Goal: Task Accomplishment & Management: Use online tool/utility

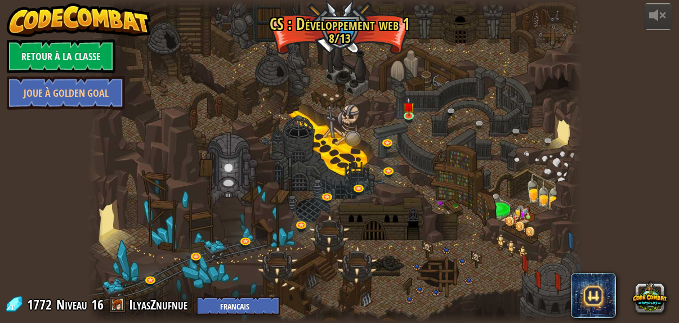
select select "fr"
click at [410, 114] on img at bounding box center [408, 101] width 11 height 25
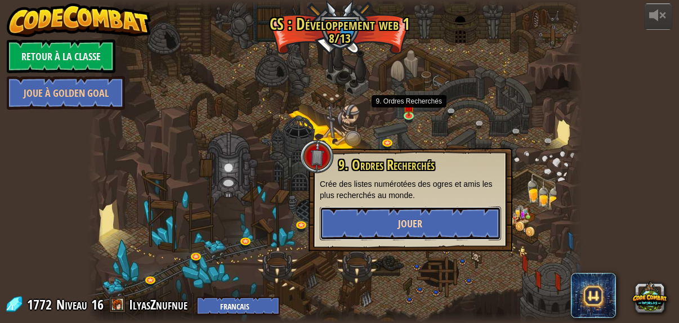
click at [478, 228] on button "Jouer" at bounding box center [410, 224] width 181 height 34
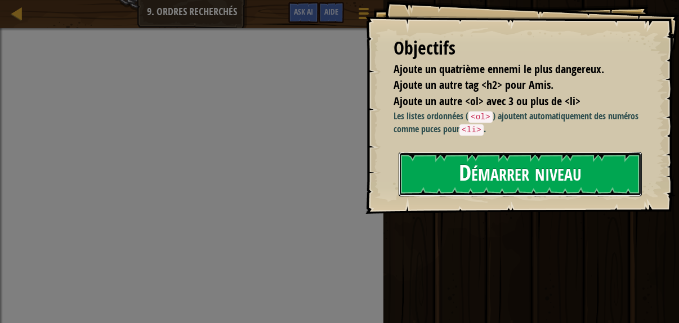
click at [559, 181] on button "Démarrer niveau" at bounding box center [519, 174] width 243 height 44
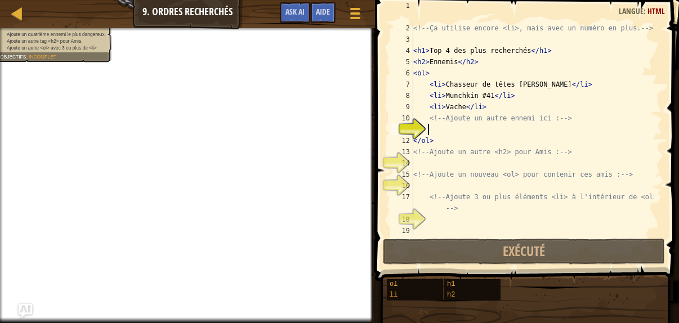
scroll to position [23, 0]
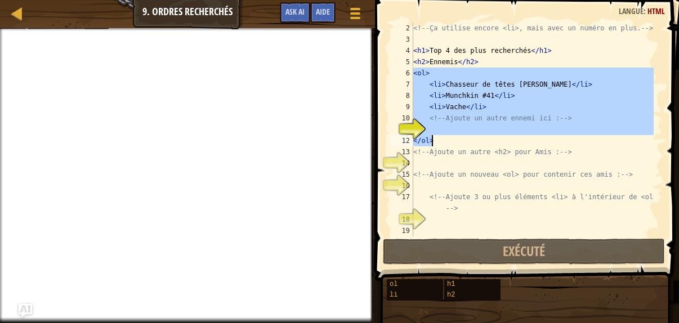
drag, startPoint x: 413, startPoint y: 73, endPoint x: 507, endPoint y: 144, distance: 116.9
click at [507, 144] on div "<!-- Ça utilise encore <li>, mais avec un numéro en plus. --> < h1 > Top 4 des …" at bounding box center [532, 141] width 243 height 236
type textarea "</ol>"
click at [423, 162] on div "<!-- Ça utilise encore <li>, mais avec un numéro en plus. --> < h1 > Top 4 des …" at bounding box center [532, 141] width 243 height 236
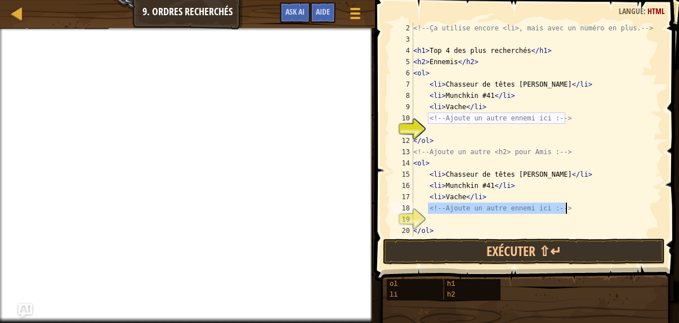
drag, startPoint x: 426, startPoint y: 208, endPoint x: 572, endPoint y: 212, distance: 145.8
click at [572, 212] on div "<!-- Ça utilise encore <li>, mais avec un numéro en plus. --> < h1 > Top 4 des …" at bounding box center [532, 141] width 243 height 236
type textarea "<!-- Ajoute un autre ennemi ici : -->"
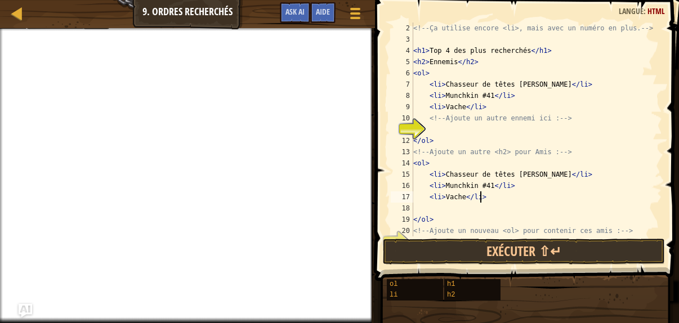
click at [486, 185] on div "<!-- Ça utilise encore <li>, mais avec un numéro en plus. --> < h1 > Top 4 des …" at bounding box center [532, 141] width 243 height 236
click at [413, 150] on div "<!-- Ça utilise encore <li>, mais avec un numéro en plus. --> < h1 > Top 4 des …" at bounding box center [532, 141] width 243 height 236
click at [414, 163] on div "<!-- Ça utilise encore <li>, mais avec un numéro en plus. --> < h1 > Top 4 des …" at bounding box center [532, 141] width 243 height 236
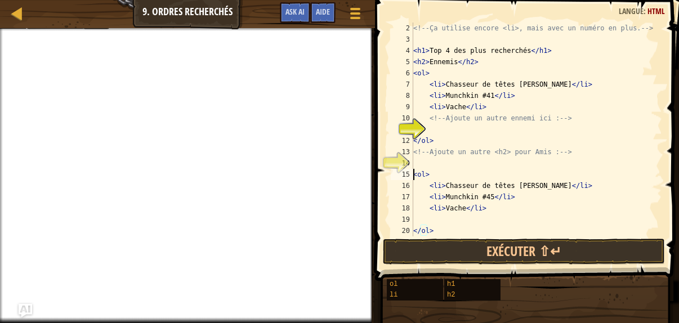
click at [414, 60] on div "<!-- Ça utilise encore <li>, mais avec un numéro en plus. --> < h1 > Top 4 des …" at bounding box center [532, 141] width 243 height 236
click at [442, 65] on div "<!-- Ça utilise encore <li>, mais avec un numéro en plus. --> < h1 > Top 4 des …" at bounding box center [532, 141] width 243 height 236
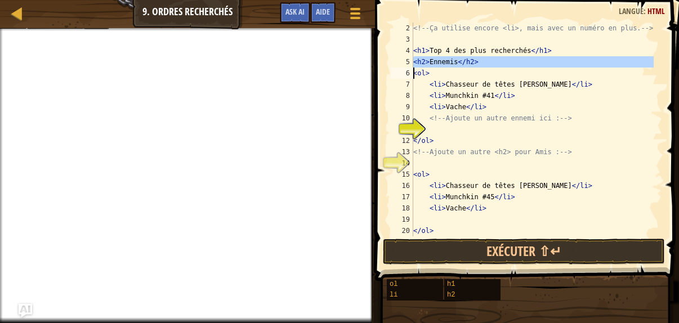
click at [442, 65] on div "<!-- Ça utilise encore <li>, mais avec un numéro en plus. --> < h1 > Top 4 des …" at bounding box center [532, 141] width 243 height 236
type textarea "<h2>Ennemis</h2> <ol>"
click at [416, 166] on div "<!-- Ça utilise encore <li>, mais avec un numéro en plus. --> < h1 > Top 4 des …" at bounding box center [532, 141] width 243 height 236
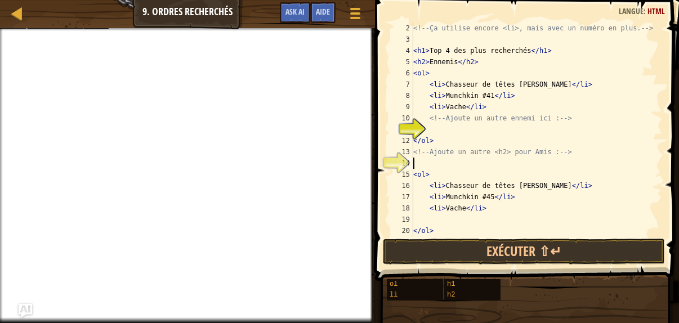
scroll to position [5, 0]
type textarea "<h2>Ennemis</h2>"
click at [326, 8] on span "Aide" at bounding box center [323, 11] width 14 height 11
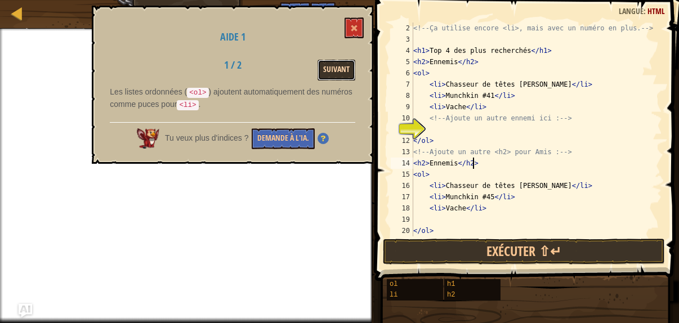
click at [334, 69] on button "Suivant" at bounding box center [336, 70] width 38 height 21
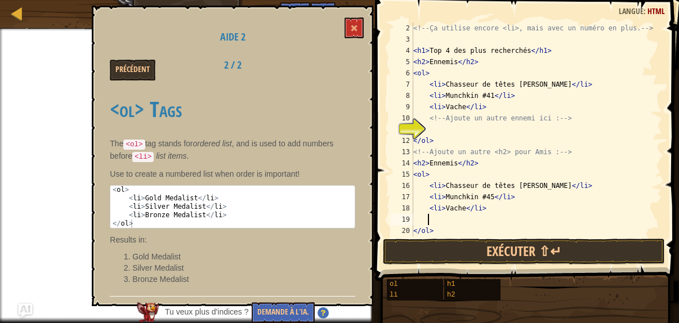
click at [440, 218] on div "<!-- Ça utilise encore <li>, mais avec un numéro en plus. --> < h1 > Top 4 des …" at bounding box center [532, 141] width 243 height 236
click at [359, 26] on button at bounding box center [353, 27] width 19 height 21
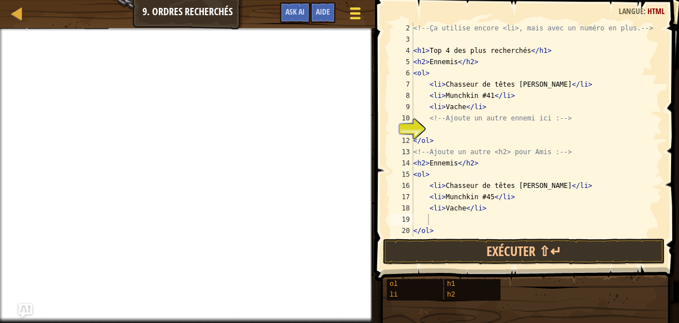
click at [357, 20] on div at bounding box center [354, 13] width 15 height 16
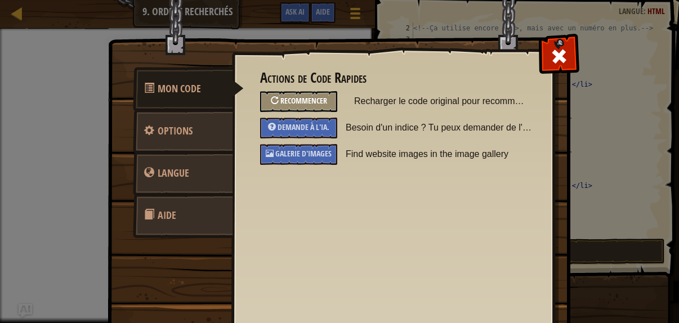
click at [307, 109] on div "Recommencer" at bounding box center [298, 101] width 77 height 21
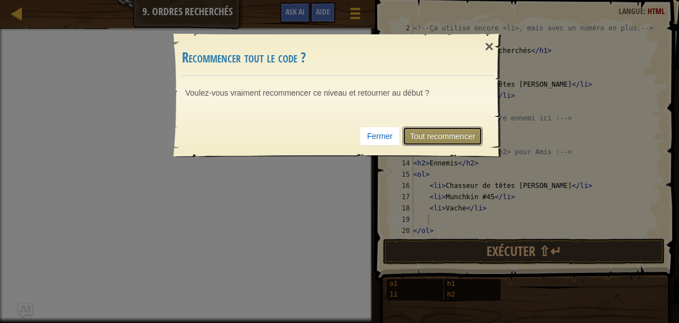
click at [458, 135] on link "Tout recommencer" at bounding box center [442, 136] width 80 height 19
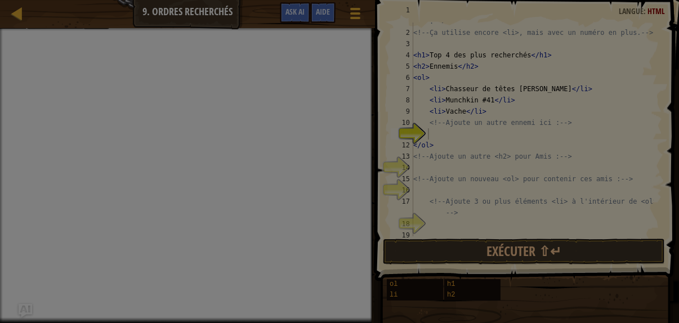
scroll to position [17, 0]
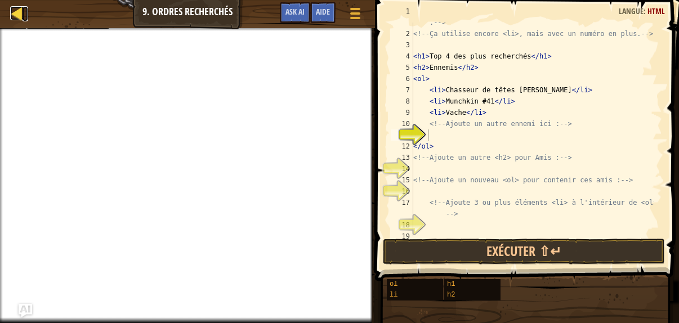
click at [19, 15] on div at bounding box center [17, 13] width 14 height 14
select select "fr"
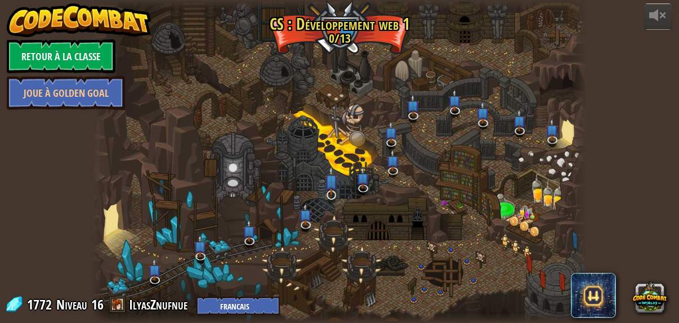
select select "fr"
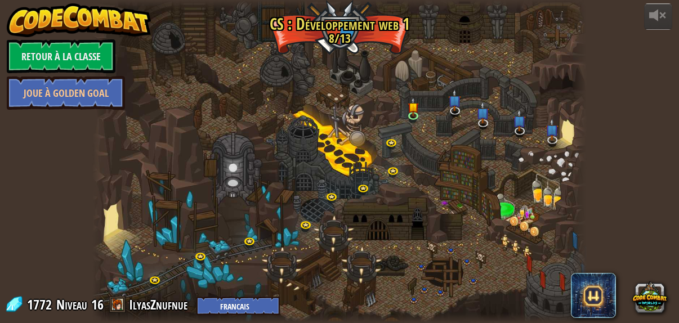
select select "fr"
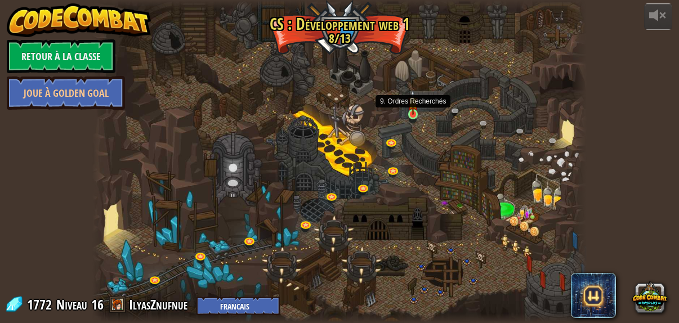
click at [412, 110] on img at bounding box center [412, 101] width 11 height 25
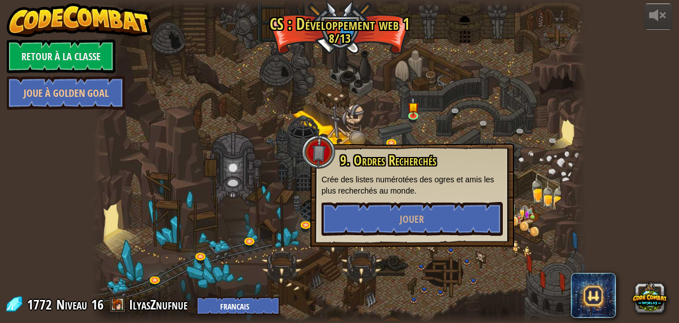
click at [426, 199] on div "9. Ordres Recherchés Crée des listes numérotées des ogres et amis les plus rech…" at bounding box center [411, 194] width 181 height 83
click at [426, 218] on button "Jouer" at bounding box center [411, 219] width 181 height 34
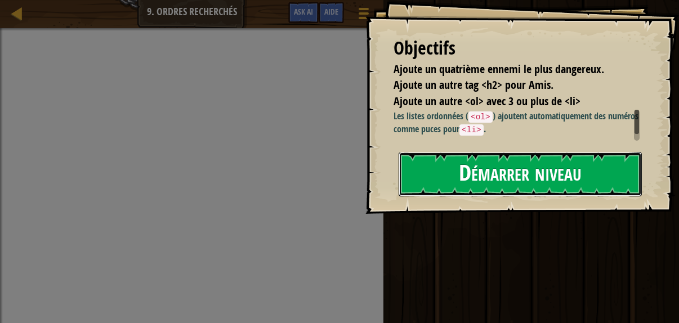
click at [496, 173] on button "Démarrer niveau" at bounding box center [519, 174] width 243 height 44
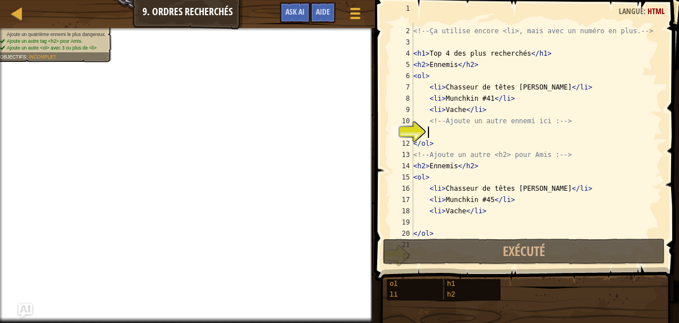
scroll to position [23, 0]
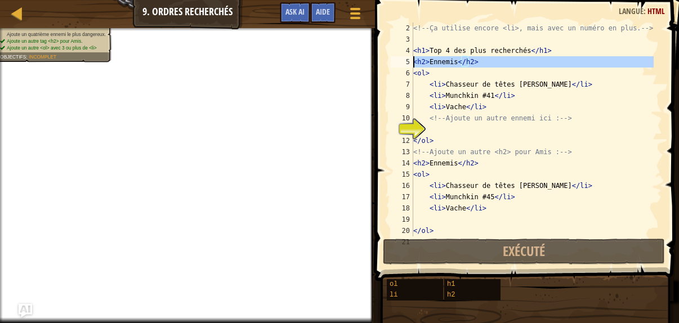
click at [413, 64] on div "2 3 4 5 6 7 8 9 10 11 12 13 14 15 16 17 18 19 20 21 <!-- Ça utilise encore <li>…" at bounding box center [525, 130] width 274 height 214
click at [442, 184] on div "<!-- Ça utilise encore <li>, mais avec un numéro en plus. --> < h1 > Top 4 des …" at bounding box center [532, 141] width 243 height 236
type textarea "<li>Chasseur de têtes [PERSON_NAME]</li>"
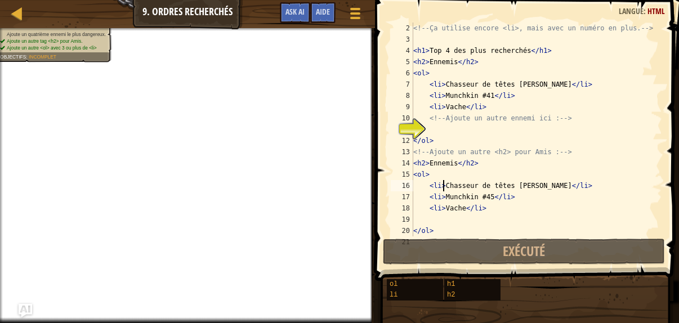
click at [428, 216] on div "<!-- Ça utilise encore <li>, mais avec un numéro en plus. --> < h1 > Top 4 des …" at bounding box center [532, 141] width 243 height 236
click at [439, 209] on div "<!-- Ça utilise encore <li>, mais avec un numéro en plus. --> < h1 > Top 4 des …" at bounding box center [532, 141] width 243 height 236
type textarea "<li>Vache</li>"
click at [439, 209] on div "<!-- Ça utilise encore <li>, mais avec un numéro en plus. --> < h1 > Top 4 des …" at bounding box center [532, 141] width 243 height 236
click at [454, 209] on div "<!-- Ça utilise encore <li>, mais avec un numéro en plus. --> < h1 > Top 4 des …" at bounding box center [532, 141] width 243 height 236
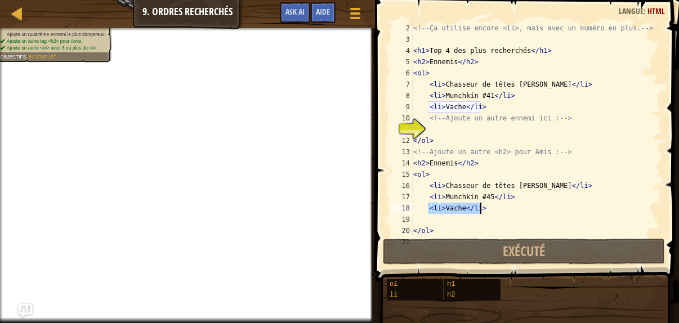
drag, startPoint x: 428, startPoint y: 208, endPoint x: 483, endPoint y: 211, distance: 55.2
click at [483, 211] on div "<!-- Ça utilise encore <li>, mais avec un numéro en plus. --> < h1 > Top 4 des …" at bounding box center [532, 141] width 243 height 236
click at [431, 220] on div "<!-- Ça utilise encore <li>, mais avec un numéro en plus. --> < h1 > Top 4 des …" at bounding box center [532, 141] width 243 height 236
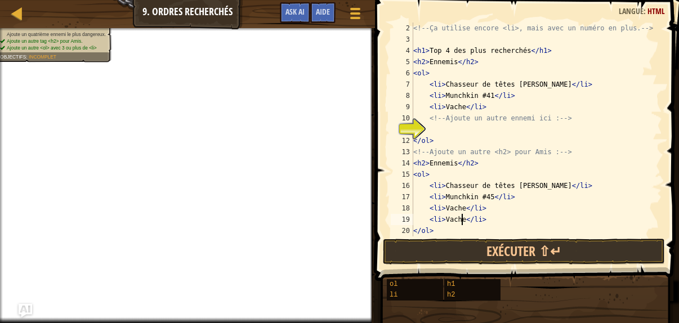
click at [461, 219] on div "<!-- Ça utilise encore <li>, mais avec un numéro en plus. --> < h1 > Top 4 des …" at bounding box center [532, 141] width 243 height 236
click at [429, 116] on div "<!-- Ça utilise encore <li>, mais avec un numéro en plus. --> < h1 > Top 4 des …" at bounding box center [532, 141] width 243 height 236
type textarea "<!-- Ajoute un autre ennemi ici : -->"
click at [429, 116] on div "<!-- Ça utilise encore <li>, mais avec un numéro en plus. --> < h1 > Top 4 des …" at bounding box center [532, 141] width 243 height 236
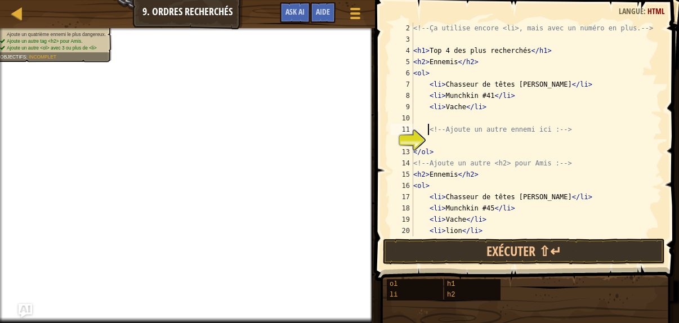
click at [432, 116] on div "<!-- Ça utilise encore <li>, mais avec un numéro en plus. --> < h1 > Top 4 des …" at bounding box center [532, 141] width 243 height 236
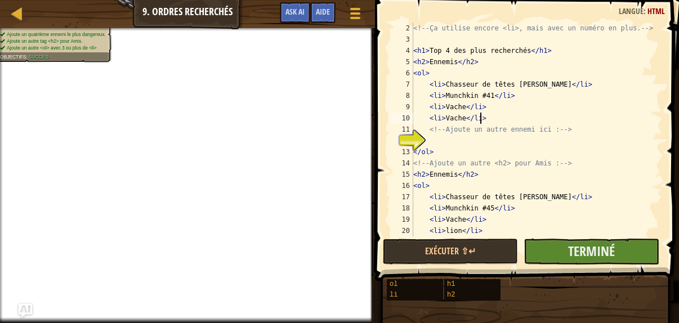
type textarea "<li>Vache</li>"
click at [554, 248] on button "Terminé" at bounding box center [590, 252] width 135 height 26
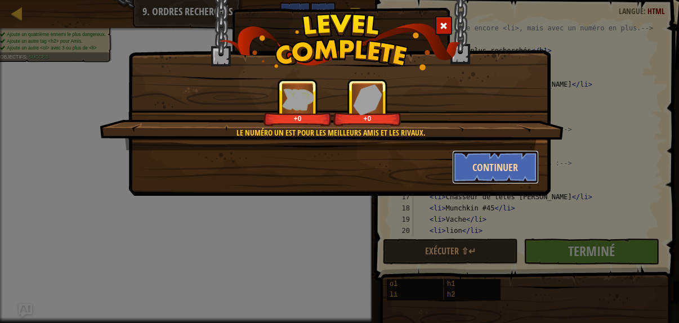
click at [483, 176] on button "Continuer" at bounding box center [495, 167] width 87 height 34
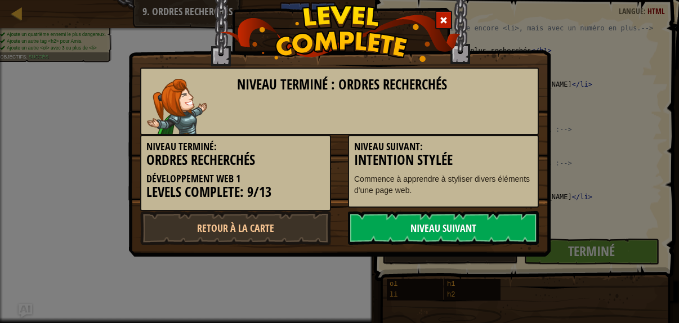
click at [483, 226] on link "Niveau Suivant" at bounding box center [443, 228] width 191 height 34
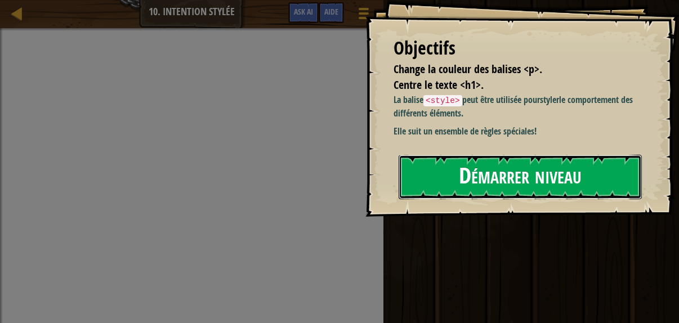
click at [490, 163] on button "Démarrer niveau" at bounding box center [519, 177] width 243 height 44
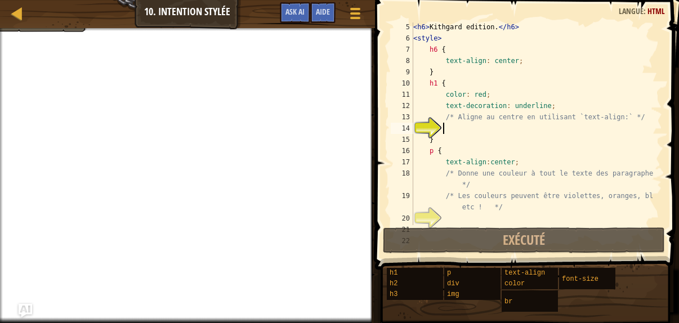
scroll to position [57, 0]
click at [480, 93] on div "< h6 > Kithgard edition. </ h6 > < style > h6 { text-align : center ; } h1 { co…" at bounding box center [532, 133] width 243 height 225
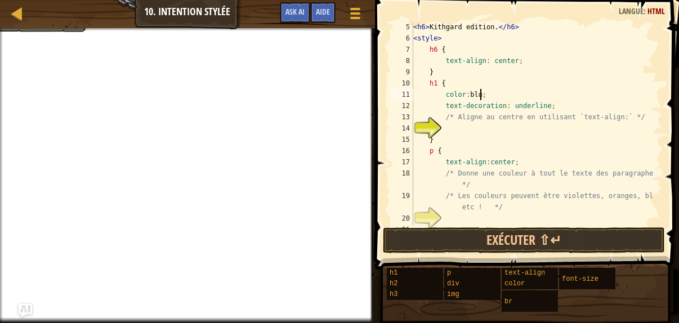
scroll to position [5, 6]
type textarea "color: blue;"
click at [360, 10] on div at bounding box center [354, 13] width 15 height 16
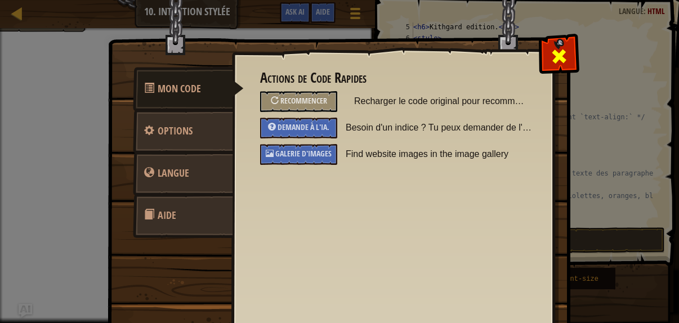
click at [553, 60] on span at bounding box center [559, 56] width 18 height 18
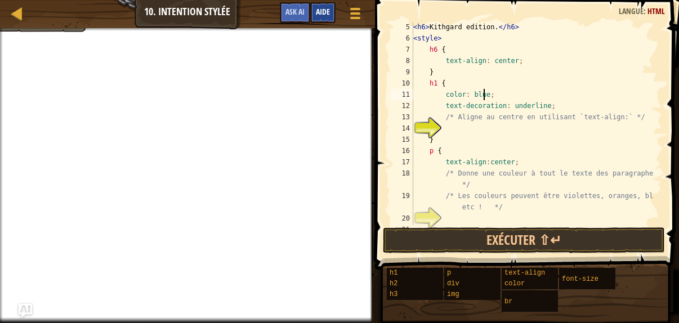
click at [320, 11] on span "Aide" at bounding box center [323, 11] width 14 height 11
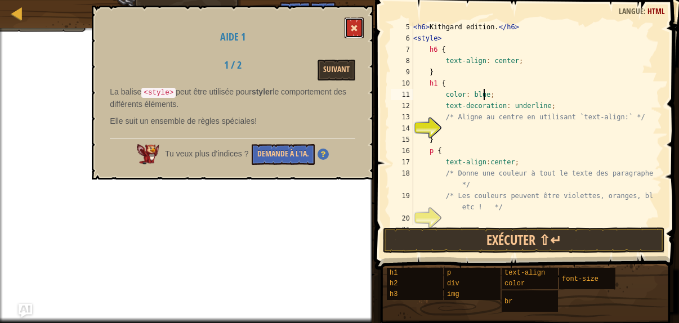
click at [358, 21] on button at bounding box center [353, 27] width 19 height 21
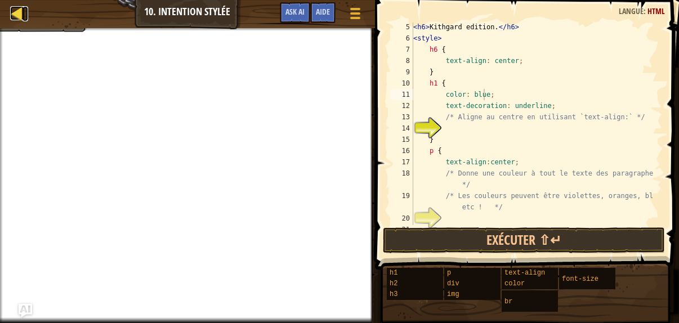
click at [20, 16] on div at bounding box center [17, 13] width 14 height 14
select select "fr"
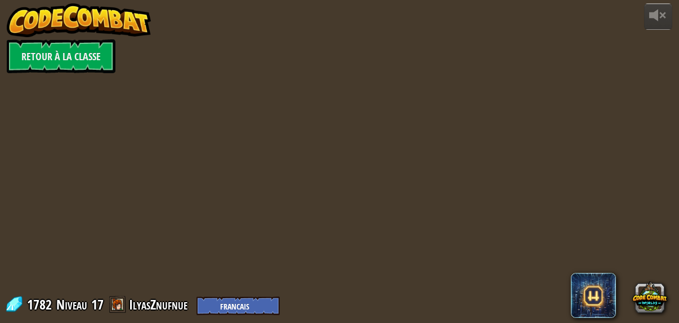
select select "fr"
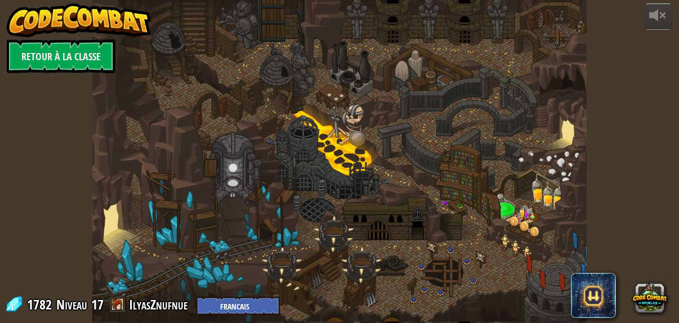
select select "fr"
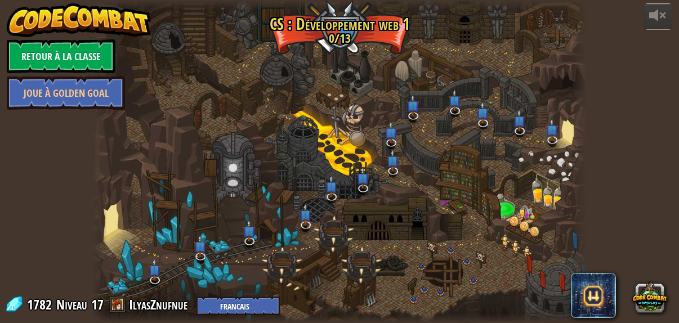
select select "fr"
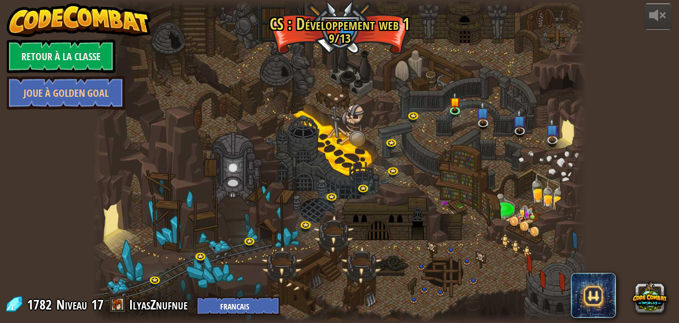
select select "fr"
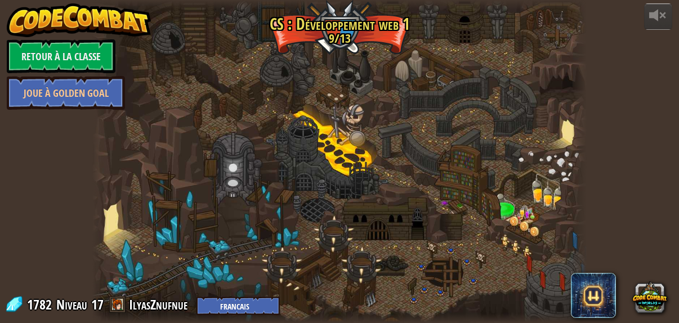
select select "fr"
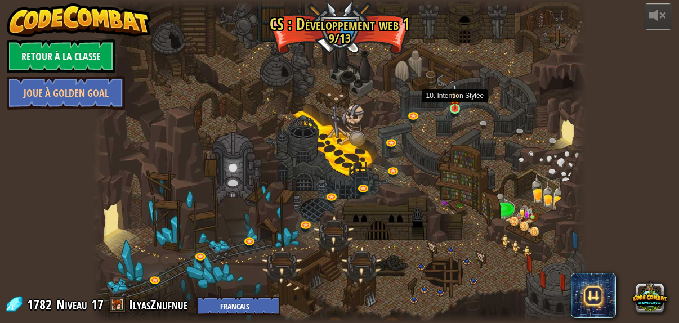
click at [454, 107] on img at bounding box center [454, 96] width 11 height 25
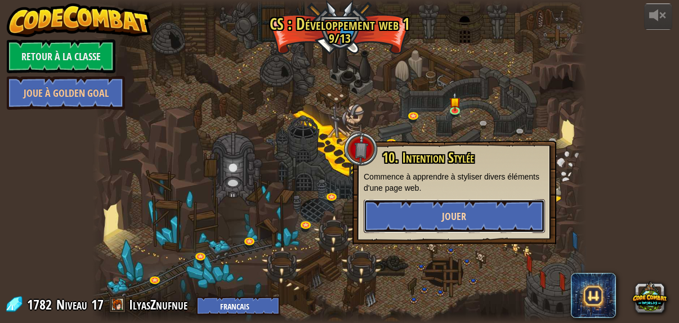
click at [449, 212] on span "Jouer" at bounding box center [454, 216] width 24 height 14
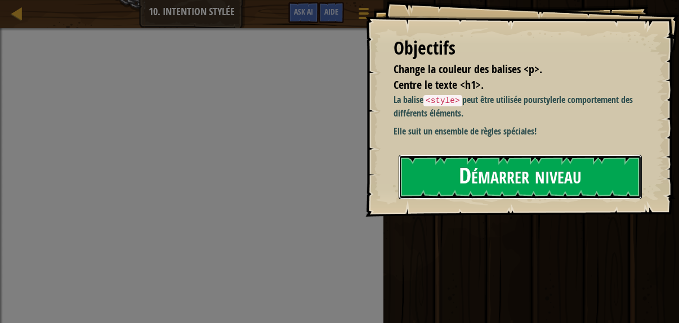
click at [424, 184] on button "Démarrer niveau" at bounding box center [519, 177] width 243 height 44
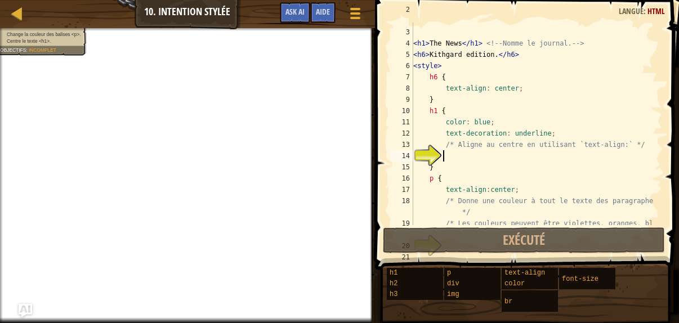
scroll to position [90, 0]
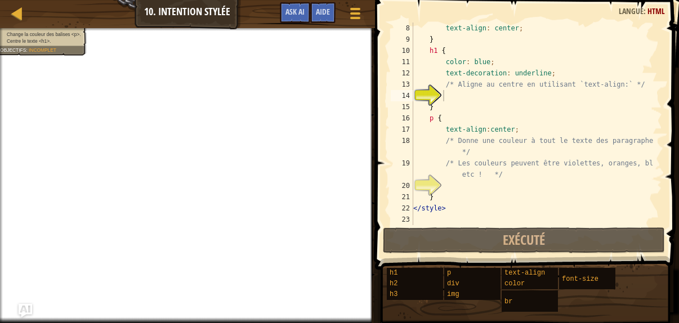
click at [41, 32] on ul "Change la couleur des balises <p>. Centre le texte <h1>." at bounding box center [41, 39] width 83 height 14
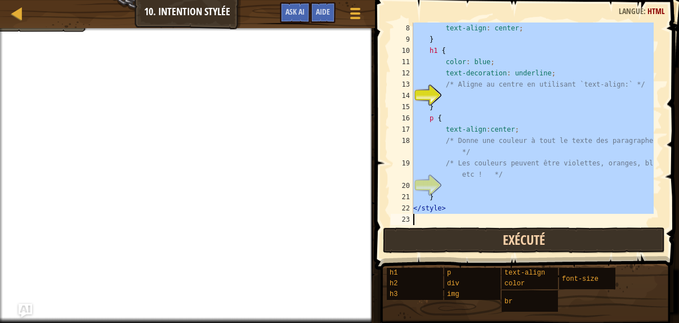
drag, startPoint x: 414, startPoint y: 70, endPoint x: 588, endPoint y: 228, distance: 235.4
click at [588, 228] on div "<h1>The News</h1> <!-- Nomme le journal. --> 8 9 10 11 12 13 14 15 16 17 18 19 …" at bounding box center [524, 157] width 307 height 303
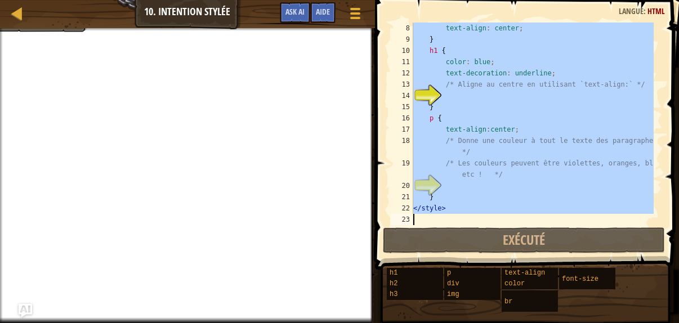
click at [417, 213] on div "text-align : center ; } h1 { color : blue ; text-decoration : underline ; /* Al…" at bounding box center [532, 124] width 243 height 203
type textarea "</style>"
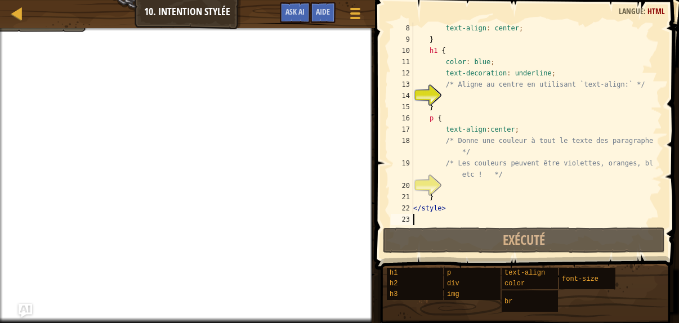
click at [419, 221] on div "text-align : center ; } h1 { color : blue ; text-decoration : underline ; /* Al…" at bounding box center [532, 135] width 243 height 225
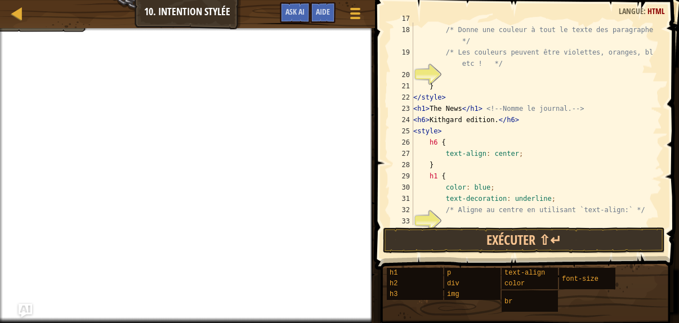
scroll to position [217, 0]
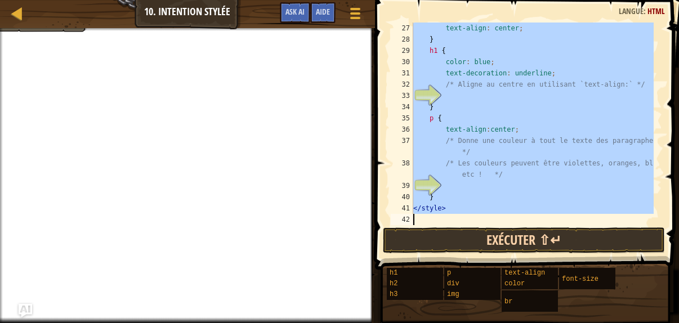
drag, startPoint x: 413, startPoint y: 89, endPoint x: 598, endPoint y: 245, distance: 241.7
click at [598, 245] on div "27 28 29 30 31 32 33 34 35 36 37 38 39 40 41 42 text-align : center ; } h1 { co…" at bounding box center [524, 157] width 307 height 303
type textarea "</style>"
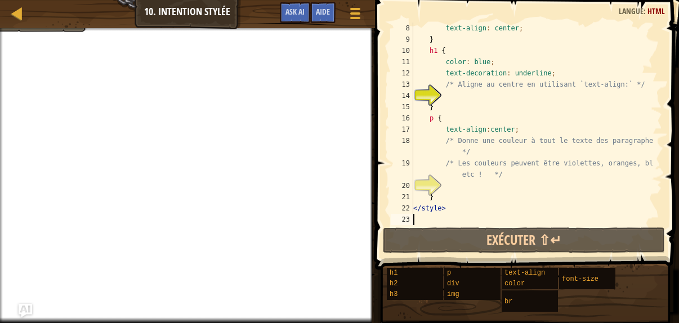
click at [449, 97] on div "text-align : center ; } h1 { color : blue ; text-decoration : underline ; /* Al…" at bounding box center [532, 135] width 243 height 225
click at [437, 120] on div "text-align : center ; } h1 { color : blue ; text-decoration : underline ; /* Al…" at bounding box center [532, 135] width 243 height 225
click at [434, 120] on div "text-align : center ; } h1 { color : blue ; text-decoration : underline ; /* Al…" at bounding box center [532, 135] width 243 height 225
click at [432, 120] on div "text-align : center ; } h1 { color : blue ; text-decoration : underline ; /* Al…" at bounding box center [532, 135] width 243 height 225
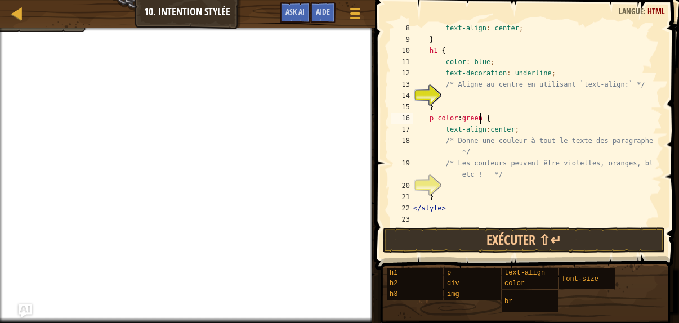
scroll to position [5, 6]
type textarea "p {"
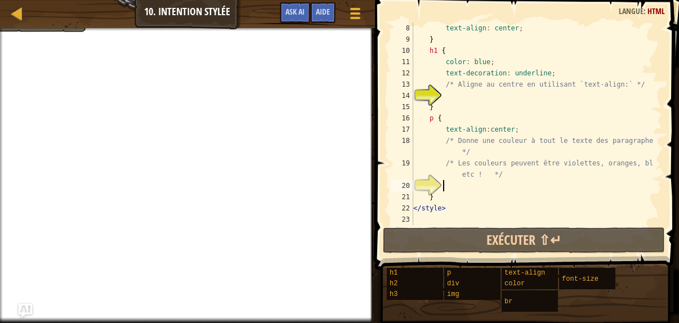
click at [474, 189] on div "text-align : center ; } h1 { color : blue ; text-decoration : underline ; /* Al…" at bounding box center [532, 135] width 243 height 225
click at [325, 14] on span "Aide" at bounding box center [323, 11] width 14 height 11
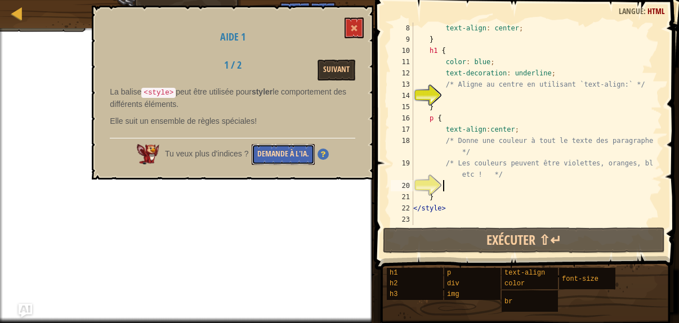
click at [299, 144] on button "Demande à l'IA." at bounding box center [283, 154] width 63 height 21
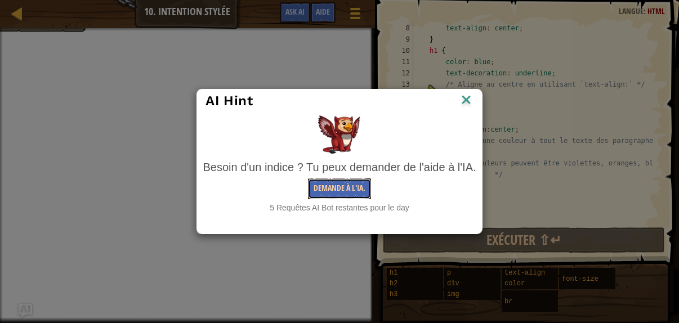
click at [346, 192] on button "Demande à l'IA." at bounding box center [339, 188] width 63 height 21
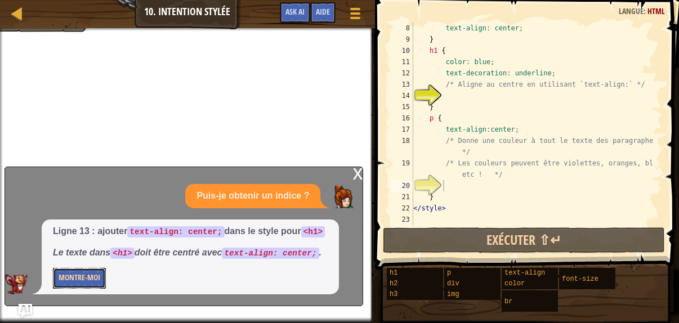
click at [74, 273] on button "Montre-moi" at bounding box center [79, 278] width 53 height 21
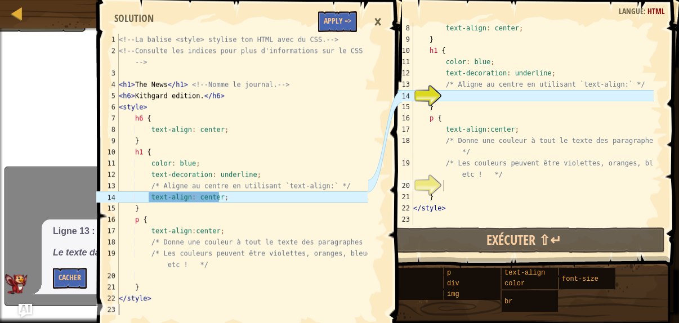
click at [377, 21] on div "×" at bounding box center [377, 22] width 19 height 26
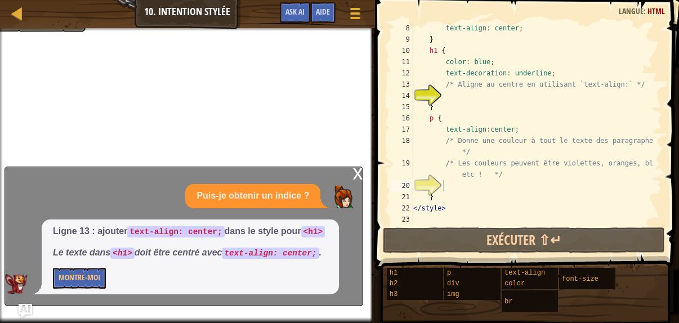
click at [353, 174] on div "x" at bounding box center [357, 172] width 10 height 11
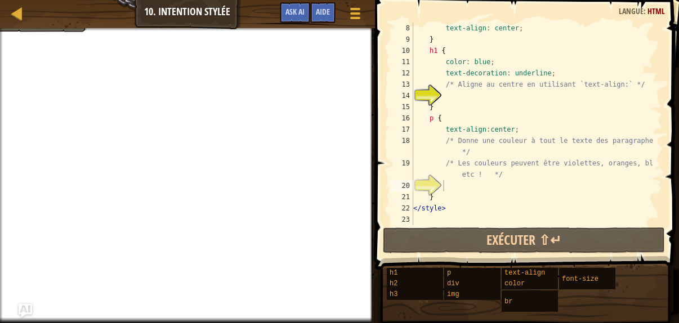
click at [442, 100] on div "text-align : center ; } h1 { color : blue ; text-decoration : underline ; /* Al…" at bounding box center [532, 135] width 243 height 225
drag, startPoint x: 441, startPoint y: 61, endPoint x: 486, endPoint y: 64, distance: 45.2
click at [486, 64] on div "text-align : center ; } h1 { color : blue ; text-decoration : underline ; /* Al…" at bounding box center [532, 135] width 243 height 225
click at [443, 127] on div "text-align : center ; } h1 { color : blue ; text-decoration : underline ; /* Al…" at bounding box center [532, 135] width 243 height 225
type textarea "text-align:center;"
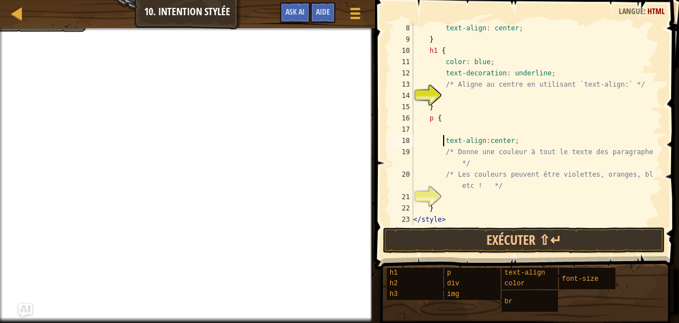
click at [444, 129] on div "text-align : center ; } h1 { color : blue ; text-decoration : underline ; /* Al…" at bounding box center [532, 135] width 243 height 225
paste textarea "color: blue;"
click at [483, 132] on div "text-align : center ; } h1 { color : blue ; text-decoration : underline ; /* Al…" at bounding box center [532, 135] width 243 height 225
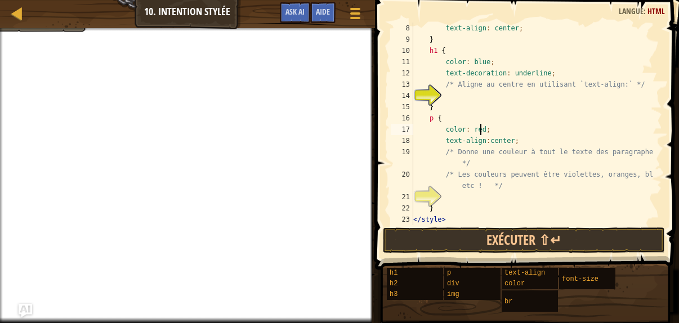
click at [62, 30] on div at bounding box center [187, 29] width 375 height 3
click at [59, 30] on div at bounding box center [187, 29] width 375 height 3
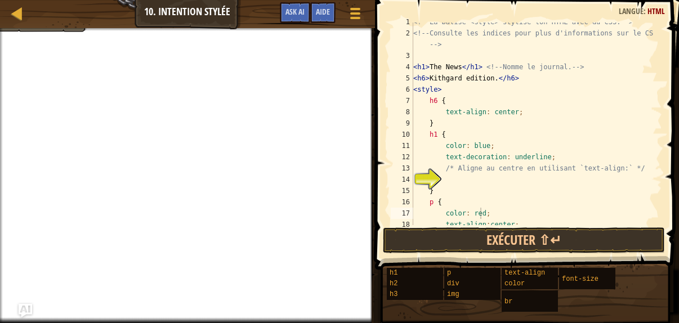
scroll to position [0, 0]
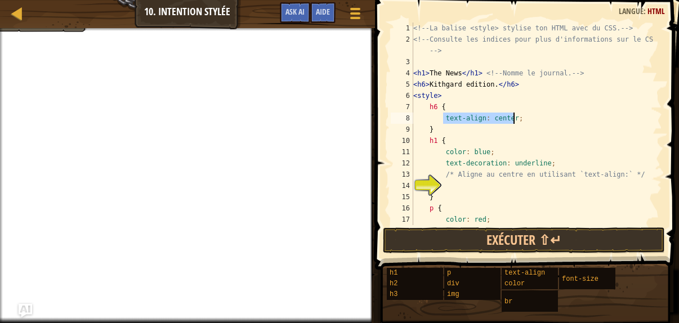
drag, startPoint x: 443, startPoint y: 118, endPoint x: 514, endPoint y: 119, distance: 70.4
click at [514, 119] on div "<!-- La balise <style> stylise ton HTML avec du CSS. --> <!-- Consulte les indi…" at bounding box center [532, 135] width 243 height 225
click at [441, 150] on div "<!-- La balise <style> stylise ton HTML avec du CSS. --> <!-- Consulte les indi…" at bounding box center [532, 135] width 243 height 225
type textarea "color: blue;"
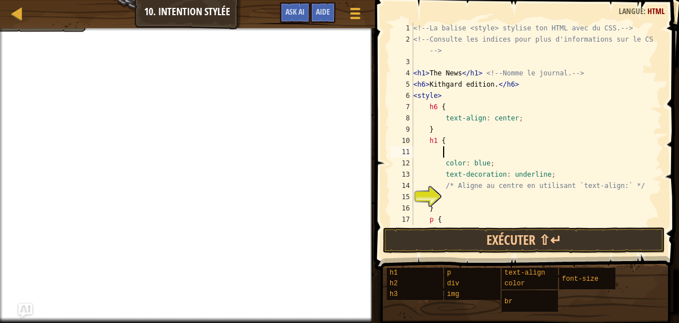
click at [443, 151] on div "<!-- La balise <style> stylise ton HTML avec du CSS. --> <!-- Consulte les indi…" at bounding box center [532, 135] width 243 height 225
paste textarea "text-align: center;"
type textarea "text-align: center;"
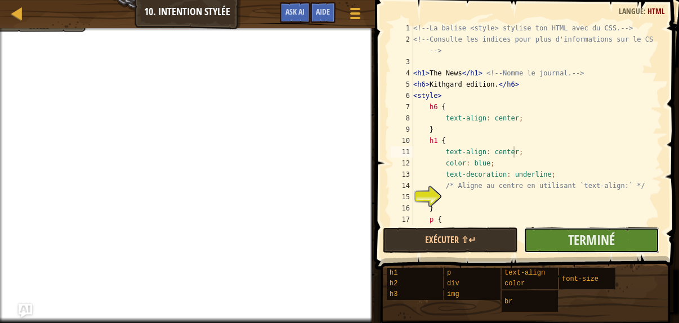
click at [543, 243] on button "Terminé" at bounding box center [590, 240] width 135 height 26
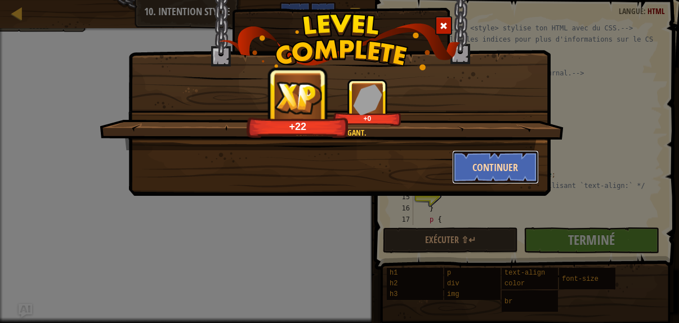
click at [483, 158] on button "Continuer" at bounding box center [495, 167] width 87 height 34
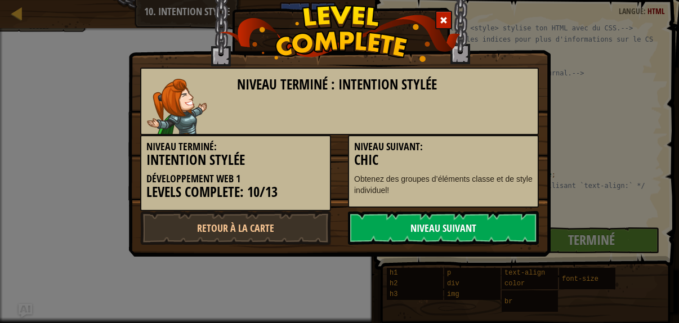
click at [446, 218] on link "Niveau Suivant" at bounding box center [443, 228] width 191 height 34
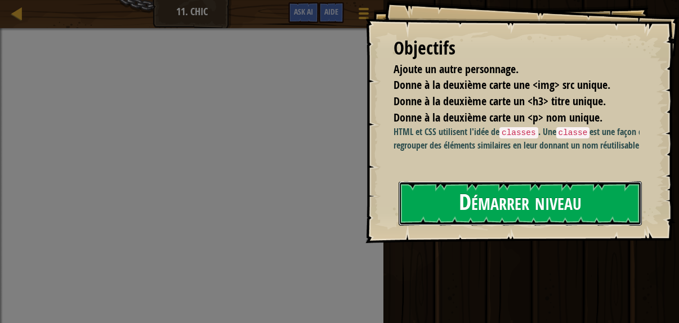
click at [554, 195] on button "Démarrer niveau" at bounding box center [519, 203] width 243 height 44
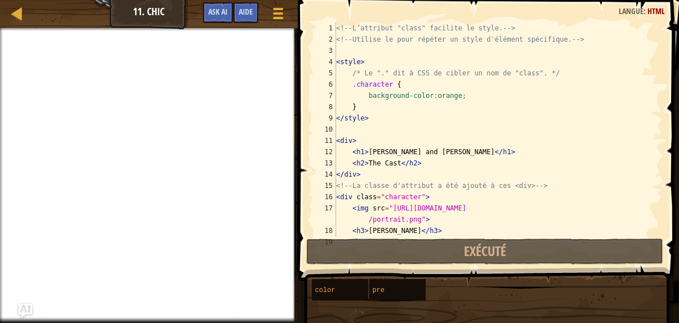
click at [54, 23] on div "Carte Développement Web 1 11. Chic Menu du jeu Terminé Aide Ask AI" at bounding box center [149, 14] width 298 height 28
click at [16, 15] on div at bounding box center [17, 13] width 14 height 14
select select "fr"
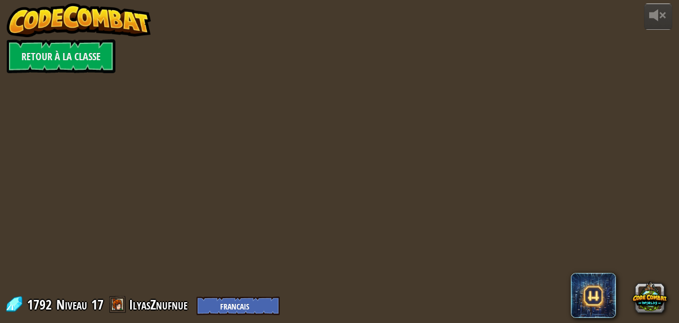
select select "fr"
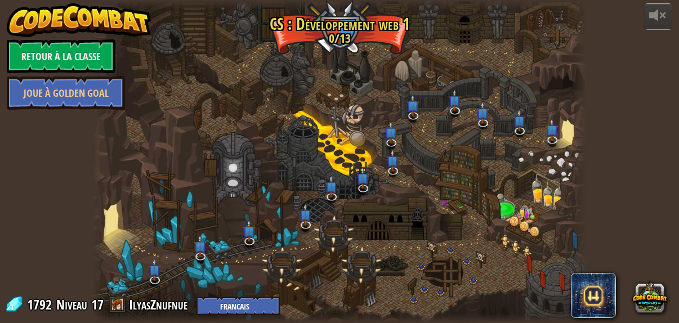
select select "fr"
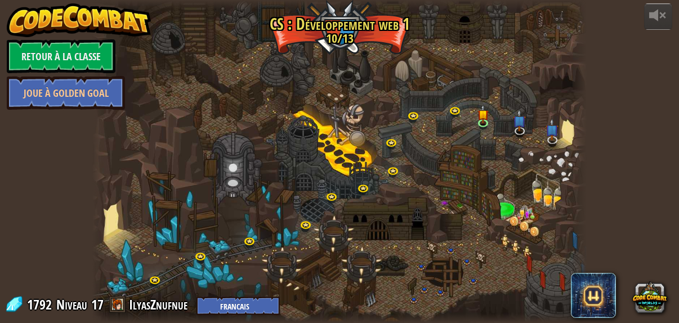
select select "fr"
click at [487, 123] on link at bounding box center [485, 124] width 23 height 23
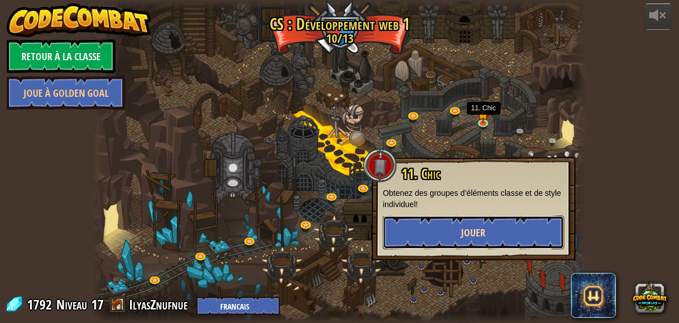
click at [468, 219] on button "Jouer" at bounding box center [473, 233] width 181 height 34
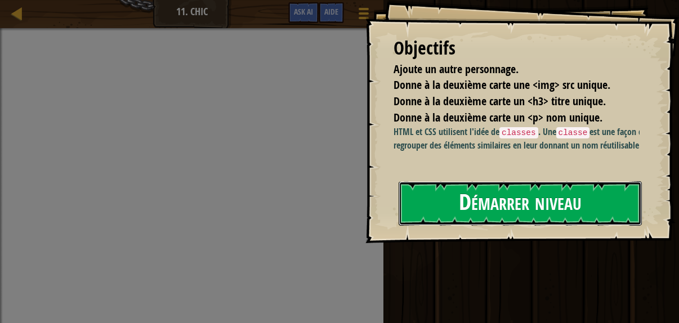
click at [454, 220] on button "Démarrer niveau" at bounding box center [519, 203] width 243 height 44
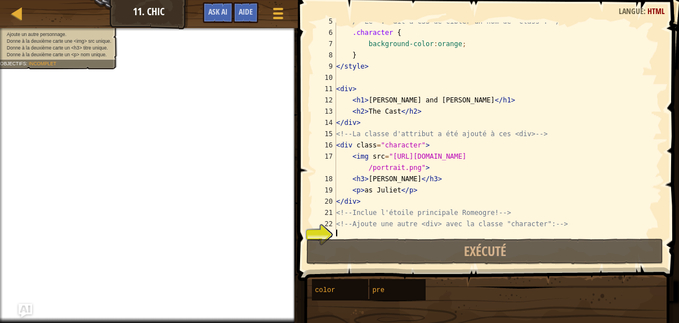
scroll to position [56, 0]
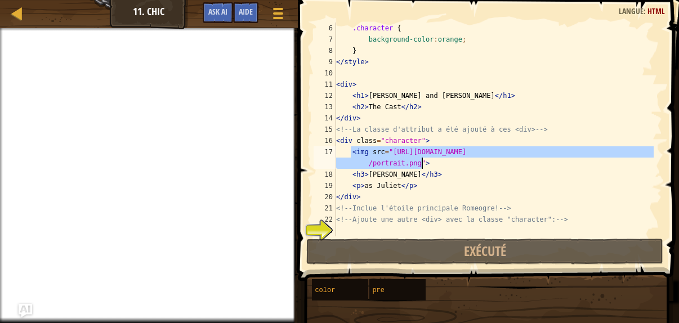
drag, startPoint x: 352, startPoint y: 151, endPoint x: 508, endPoint y: 163, distance: 156.3
click at [508, 163] on div ".character { background-color : orange ; } </ style > < div > < h1 > [PERSON_NA…" at bounding box center [494, 141] width 320 height 236
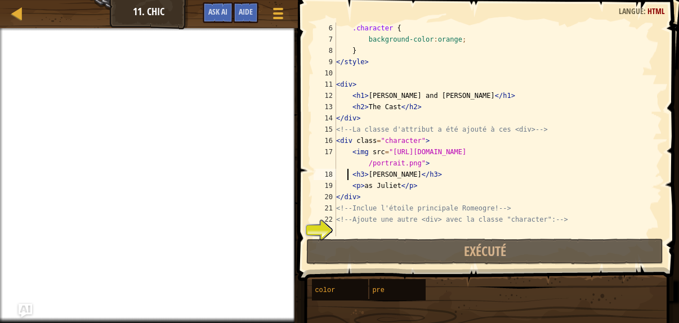
click at [348, 172] on div ".character { background-color : orange ; } </ style > < div > < h1 > [PERSON_NA…" at bounding box center [494, 141] width 320 height 236
type textarea "<h3>[PERSON_NAME]</h3>"
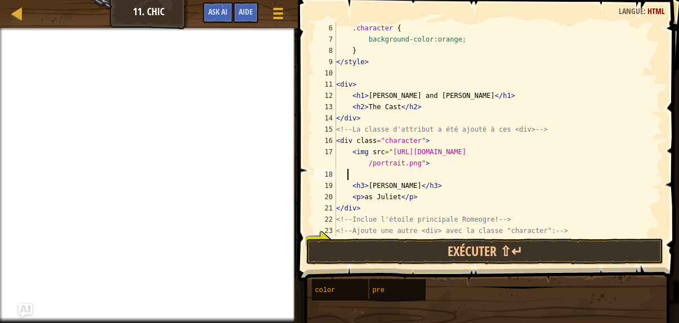
click at [354, 172] on div ".character { background-color : orange ; } </ style > < div > < h1 > [PERSON_NA…" at bounding box center [494, 141] width 320 height 236
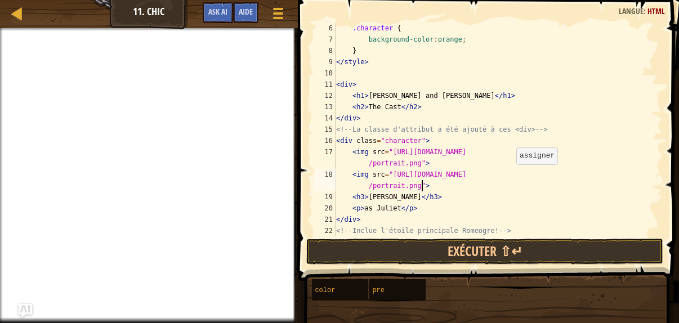
click at [510, 175] on div ".character { background-color : orange ; } </ style > < div > < h1 > [PERSON_NA…" at bounding box center [494, 141] width 320 height 236
click at [348, 173] on div ".character { background-color : orange ; } </ style > < div > < h1 > [PERSON_NA…" at bounding box center [494, 141] width 320 height 236
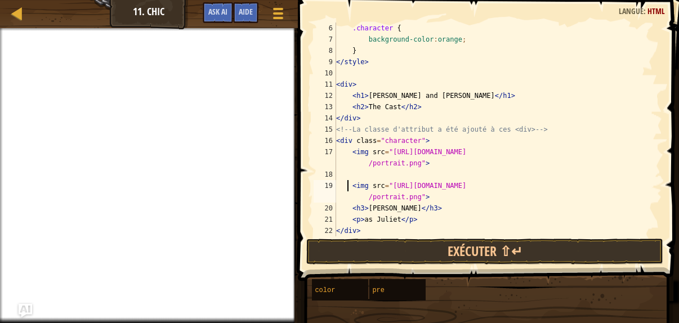
click at [424, 199] on div ".character { background-color : orange ; } </ style > < div > < h1 > [PERSON_NA…" at bounding box center [494, 141] width 320 height 236
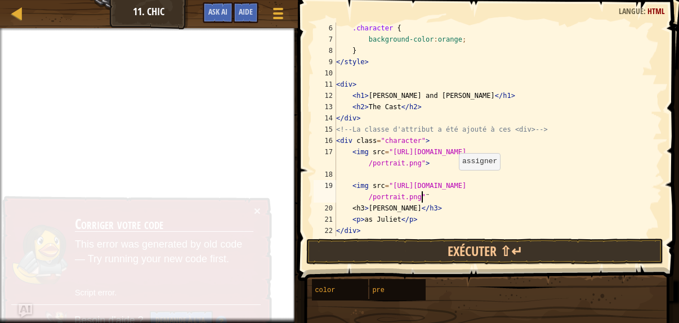
scroll to position [5, 29]
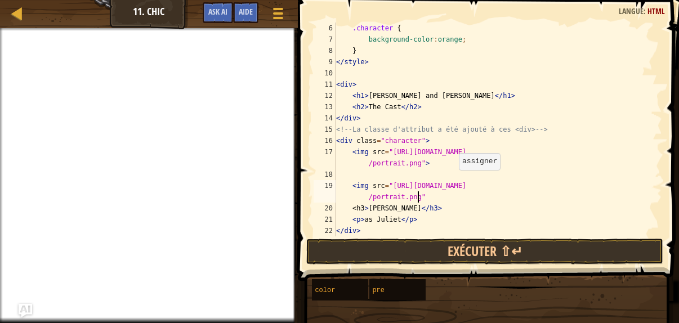
click at [427, 198] on div ".character { background-color : orange ; } </ style > < div > < h1 > [PERSON_NA…" at bounding box center [494, 141] width 320 height 236
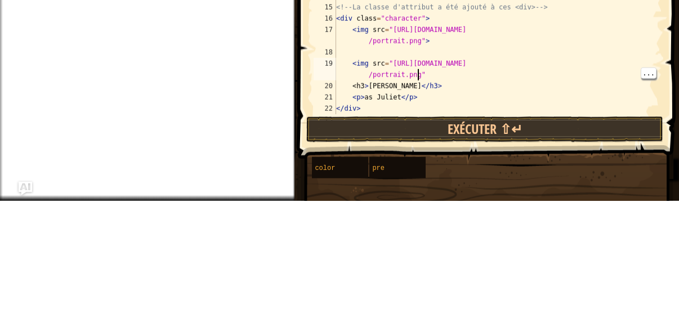
type textarea "<img src="[URL][DOMAIN_NAME]"><br>"
